Goal: Find specific page/section

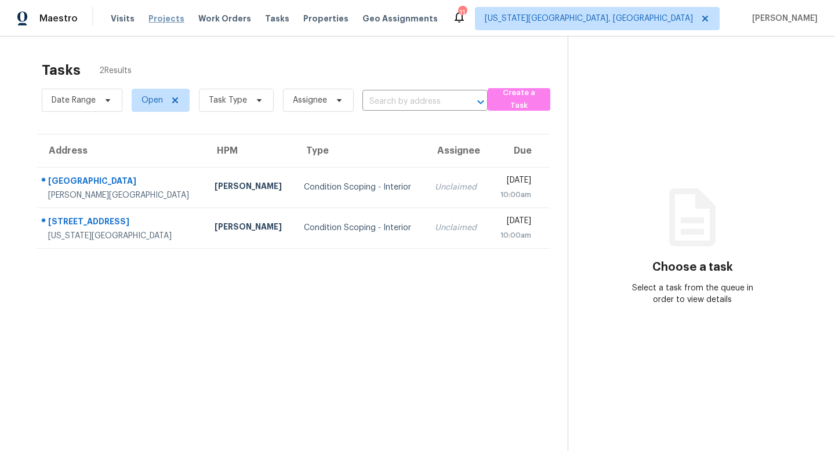
click at [164, 20] on span "Projects" at bounding box center [166, 19] width 36 height 12
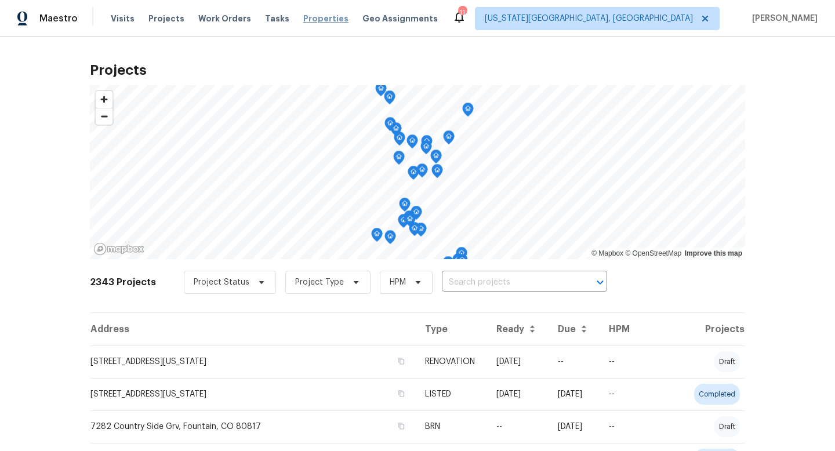
click at [313, 16] on span "Properties" at bounding box center [325, 19] width 45 height 12
